Goal: Task Accomplishment & Management: Manage account settings

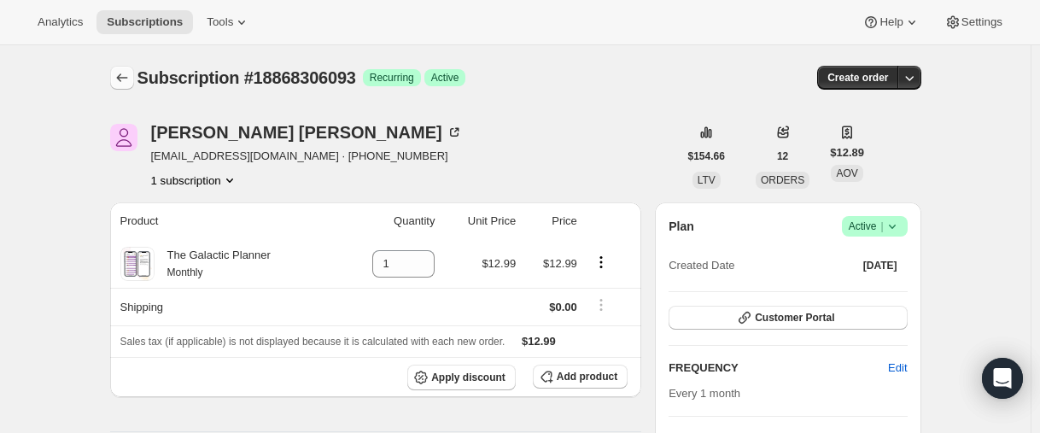
click at [134, 72] on button "Subscriptions" at bounding box center [122, 78] width 24 height 24
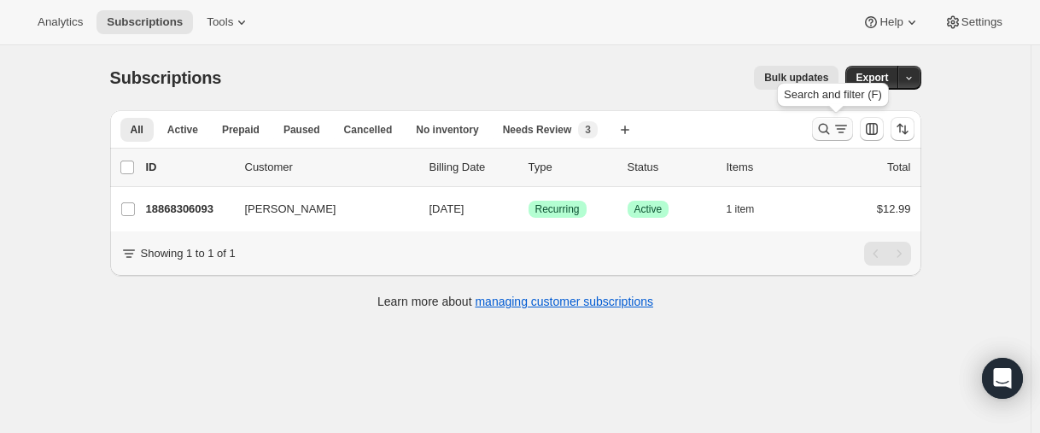
click at [827, 124] on icon "Search and filter results" at bounding box center [824, 128] width 17 height 17
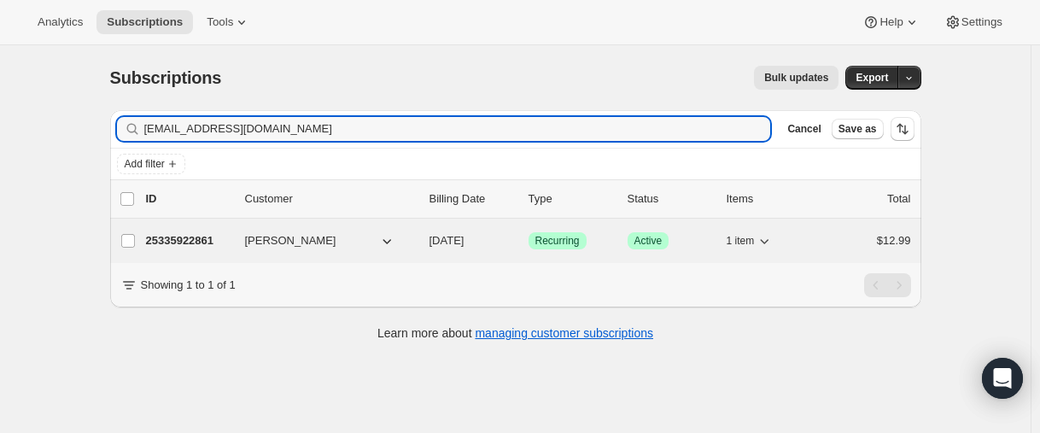
type input "[EMAIL_ADDRESS][DOMAIN_NAME]"
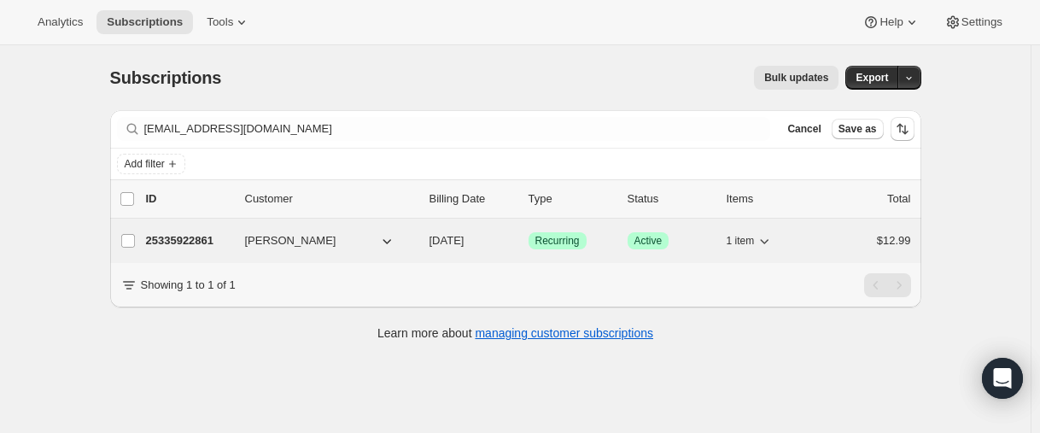
click at [200, 243] on p "25335922861" at bounding box center [188, 240] width 85 height 17
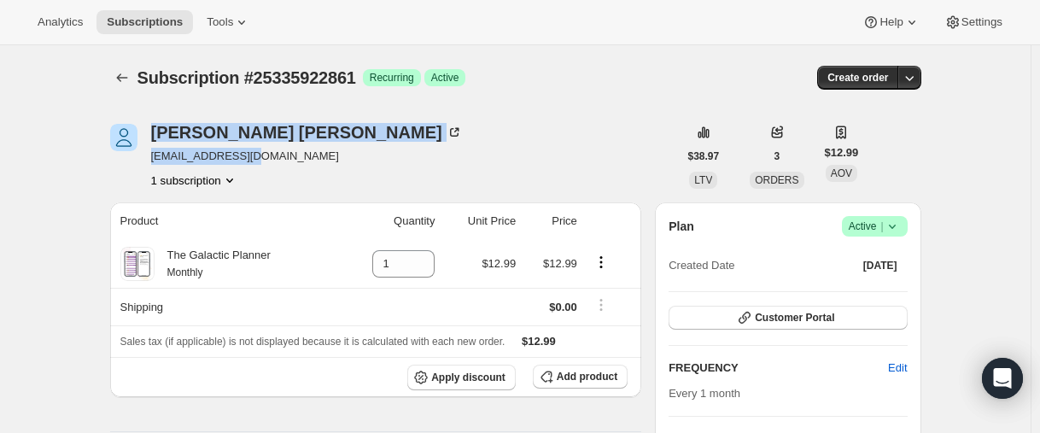
drag, startPoint x: 178, startPoint y: 162, endPoint x: 0, endPoint y: 170, distance: 177.8
click at [141, 165] on div "[PERSON_NAME] [EMAIL_ADDRESS][DOMAIN_NAME] 1 subscription" at bounding box center [394, 156] width 568 height 65
click at [254, 166] on div "[PERSON_NAME] [EMAIL_ADDRESS][DOMAIN_NAME] 1 subscription" at bounding box center [307, 156] width 312 height 65
drag, startPoint x: 284, startPoint y: 163, endPoint x: 278, endPoint y: 156, distance: 9.7
click at [284, 164] on span "[EMAIL_ADDRESS][DOMAIN_NAME]" at bounding box center [307, 156] width 312 height 17
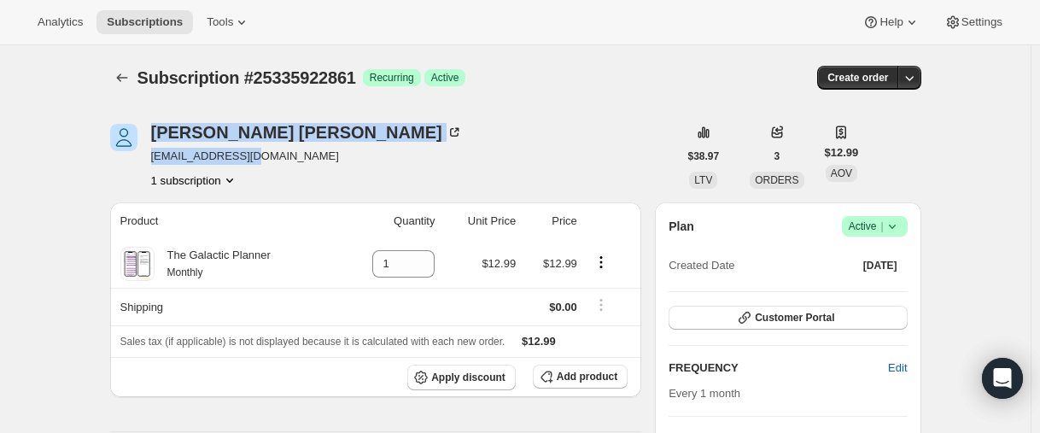
click at [273, 154] on span "[EMAIL_ADDRESS][DOMAIN_NAME]" at bounding box center [307, 156] width 312 height 17
drag, startPoint x: 266, startPoint y: 155, endPoint x: 278, endPoint y: 157, distance: 12.1
click at [266, 156] on span "[EMAIL_ADDRESS][DOMAIN_NAME]" at bounding box center [307, 156] width 312 height 17
click at [280, 157] on span "[EMAIL_ADDRESS][DOMAIN_NAME]" at bounding box center [307, 156] width 312 height 17
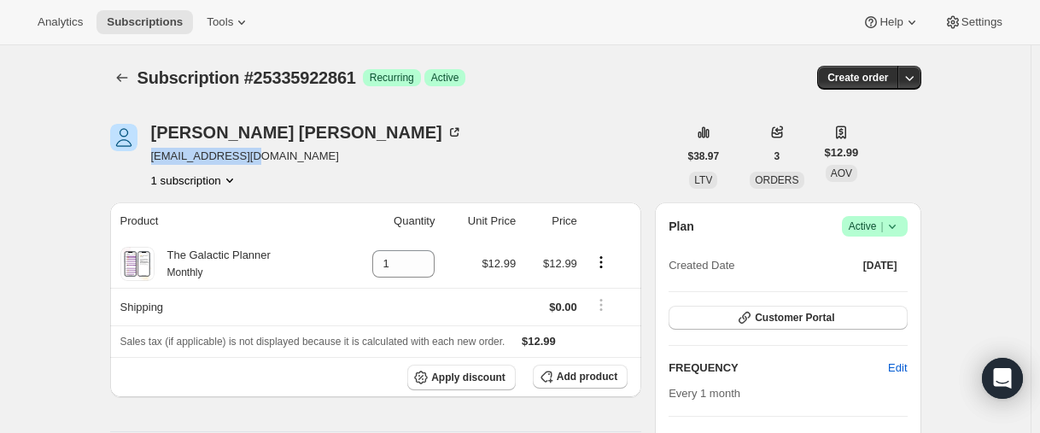
drag, startPoint x: 270, startPoint y: 158, endPoint x: 156, endPoint y: 160, distance: 113.6
click at [156, 160] on span "[EMAIL_ADDRESS][DOMAIN_NAME]" at bounding box center [307, 156] width 312 height 17
copy span "[EMAIL_ADDRESS][DOMAIN_NAME]"
